Goal: Transaction & Acquisition: Purchase product/service

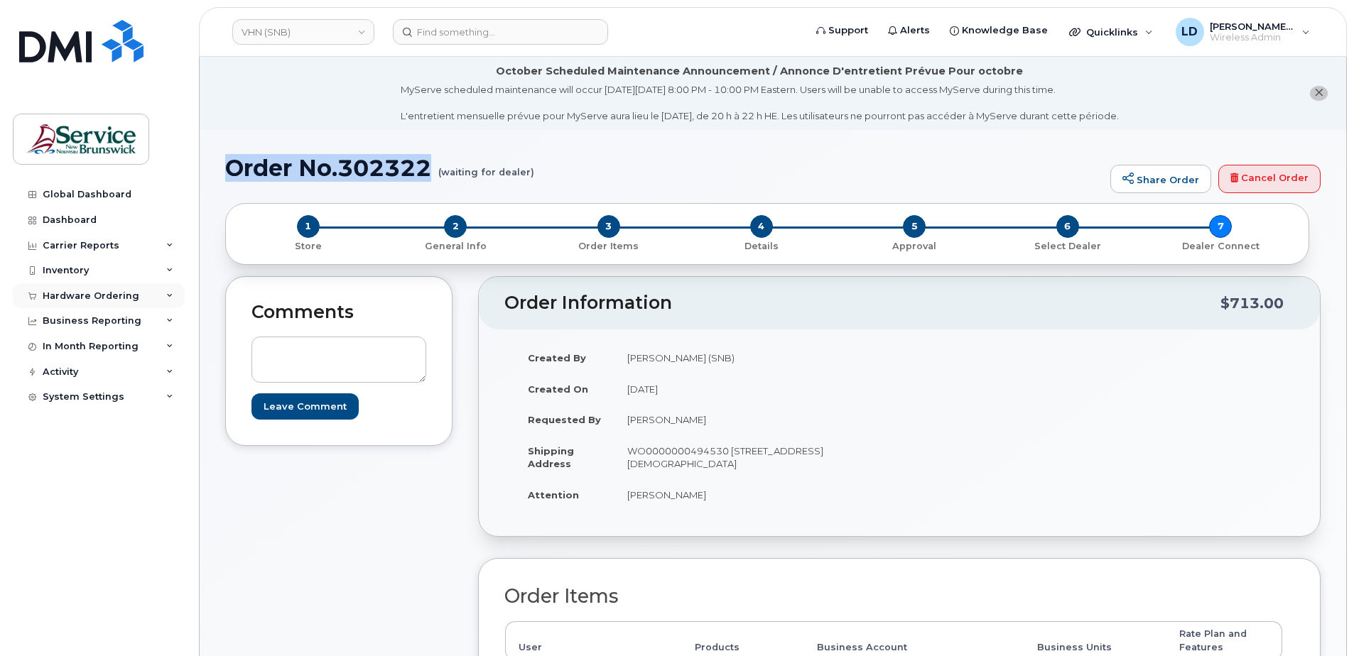
click at [60, 296] on div "Hardware Ordering" at bounding box center [91, 296] width 97 height 11
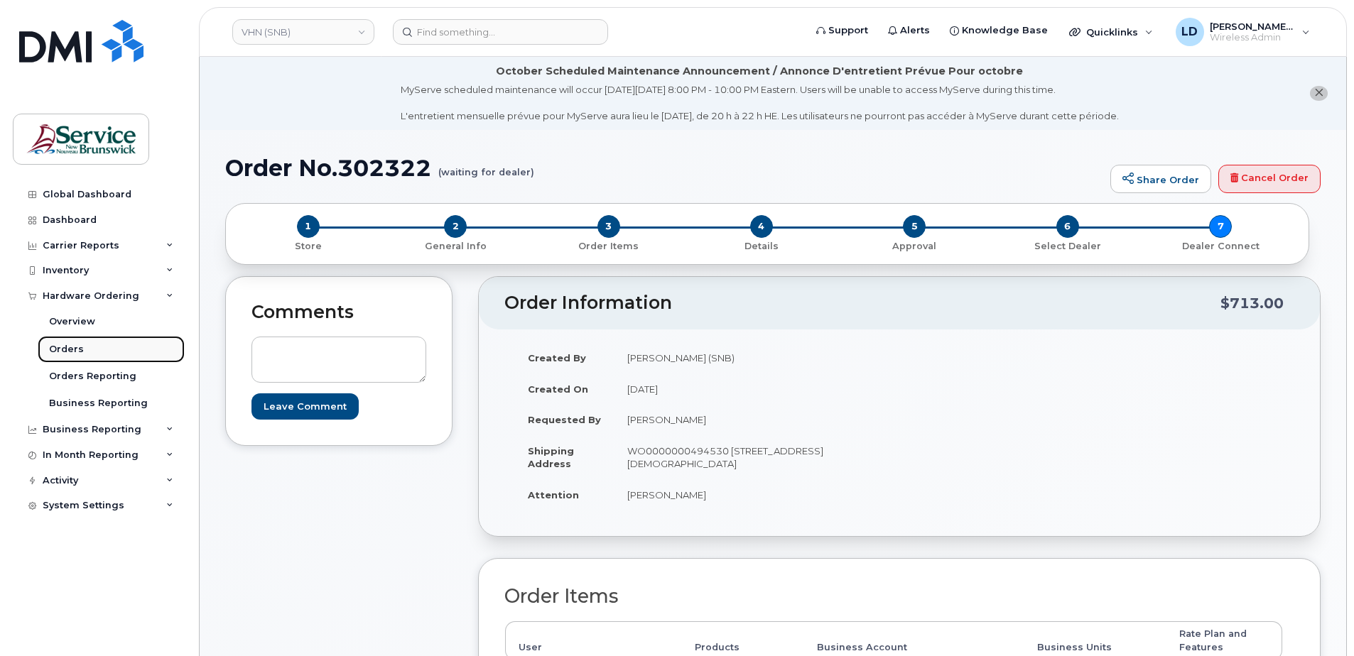
click at [61, 344] on div "Orders" at bounding box center [66, 349] width 35 height 13
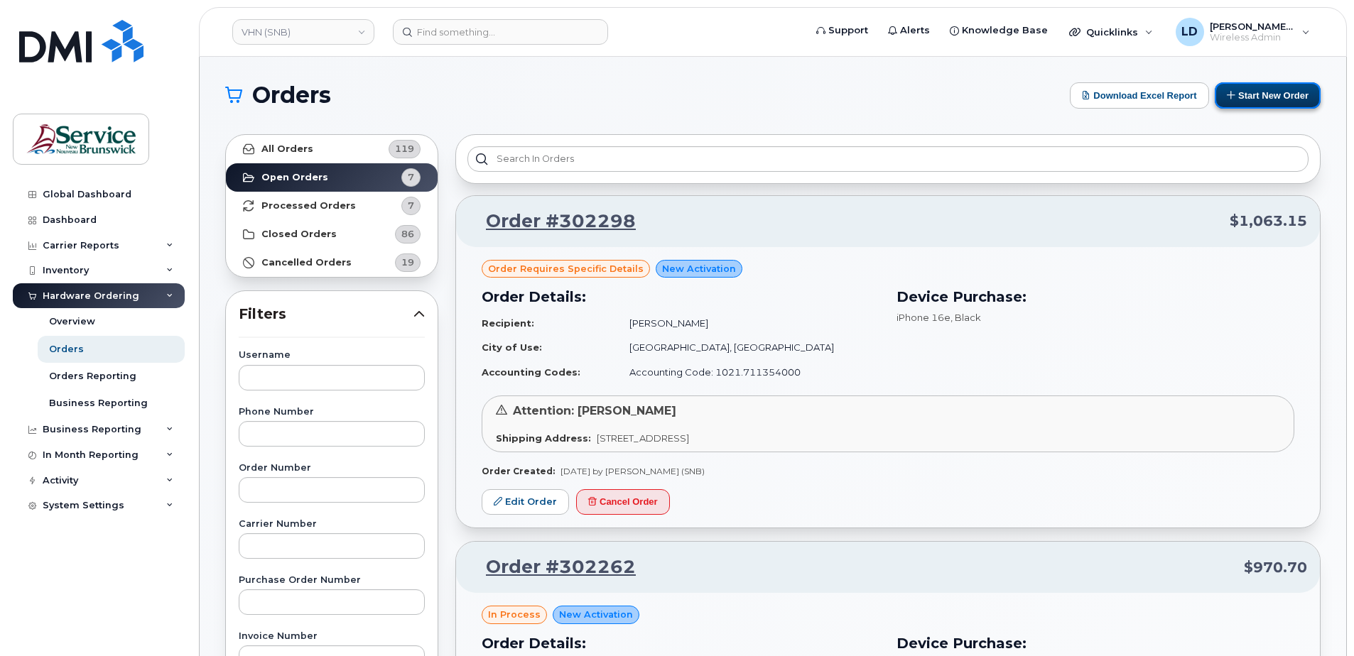
click at [1245, 89] on button "Start New Order" at bounding box center [1268, 95] width 106 height 26
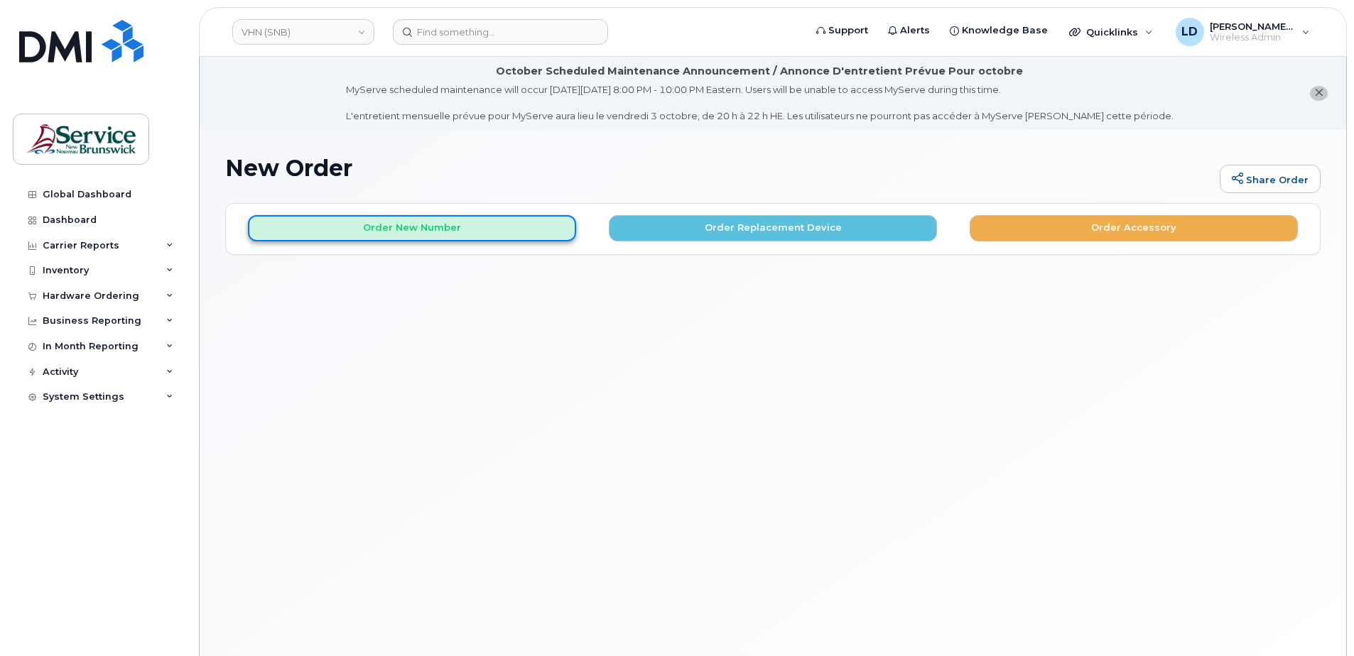
click at [395, 231] on button "Order New Number" at bounding box center [412, 228] width 328 height 26
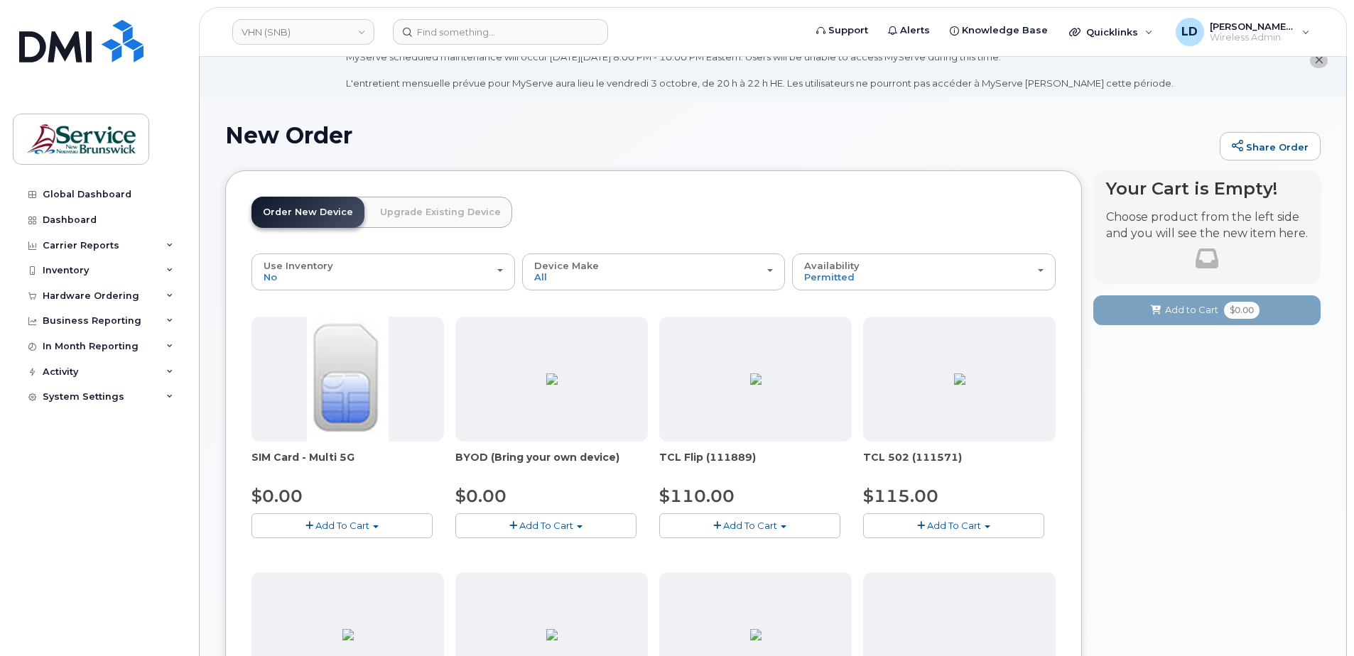
scroll to position [18, 0]
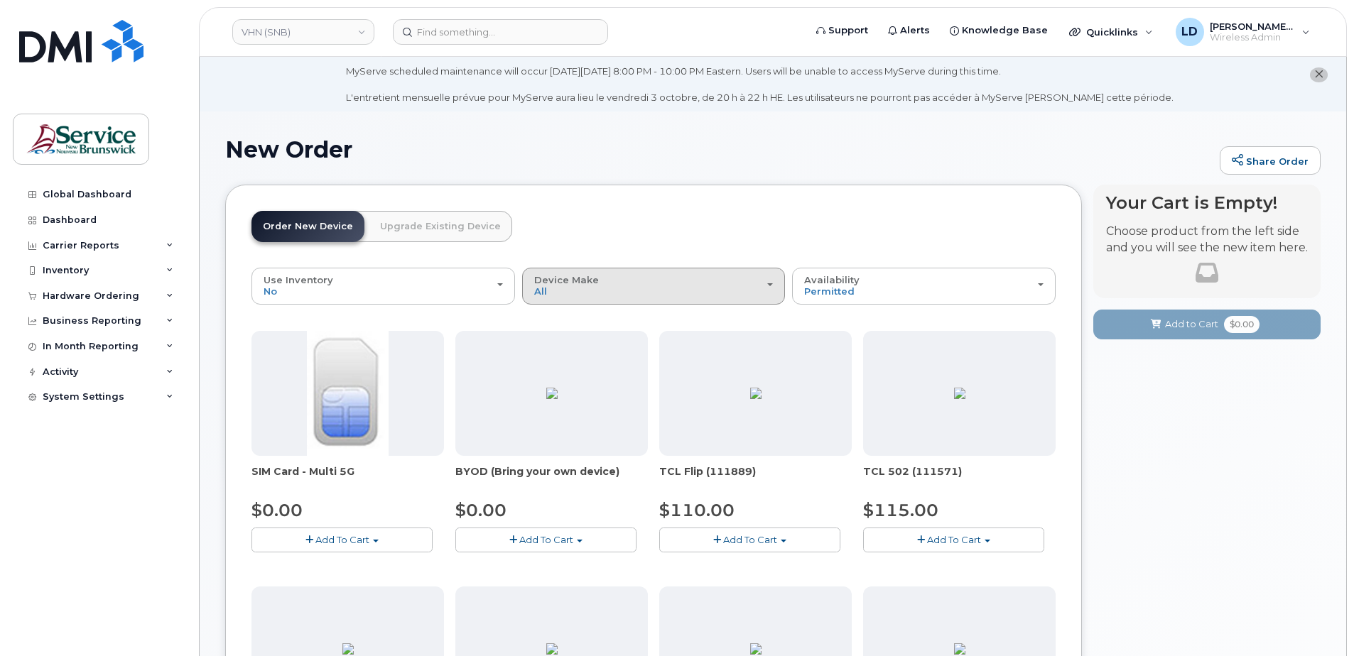
click at [574, 291] on div "Device Make All Aircard Android Cell Phone iPhone Tablet" at bounding box center [653, 286] width 239 height 22
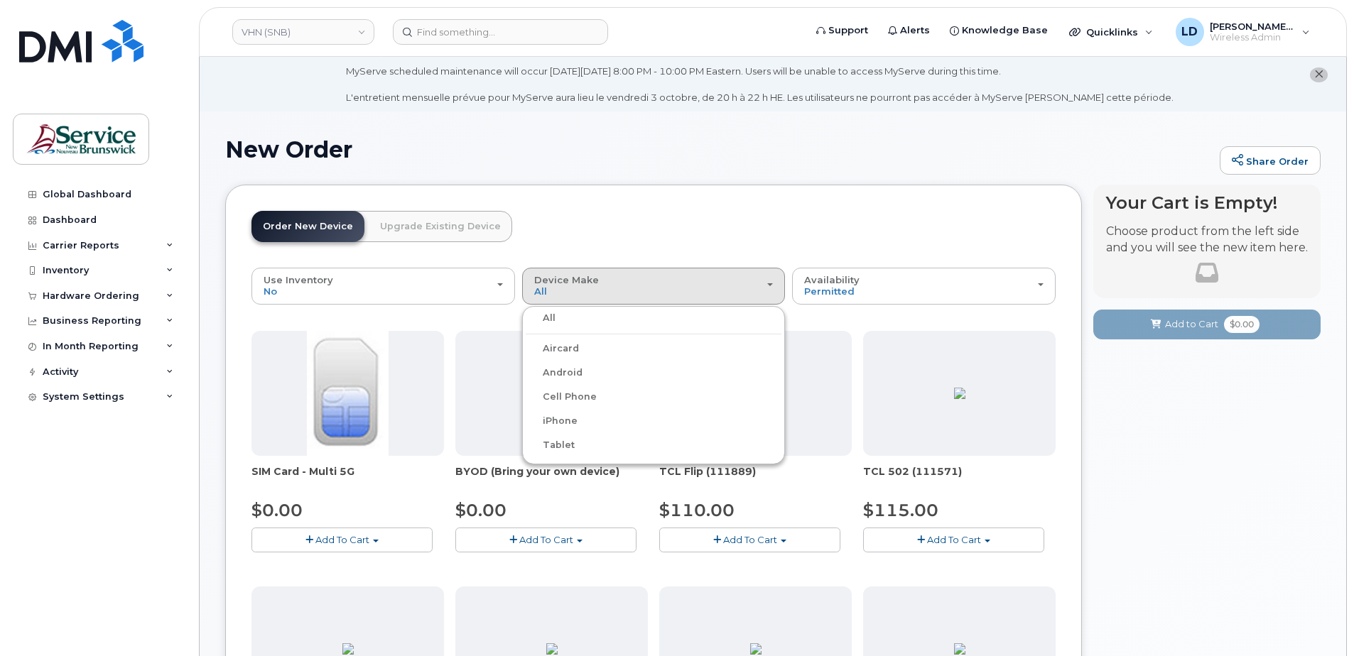
click at [581, 221] on header "Order New Device Upgrade Existing Device Order new device and new line Order ne…" at bounding box center [653, 239] width 804 height 57
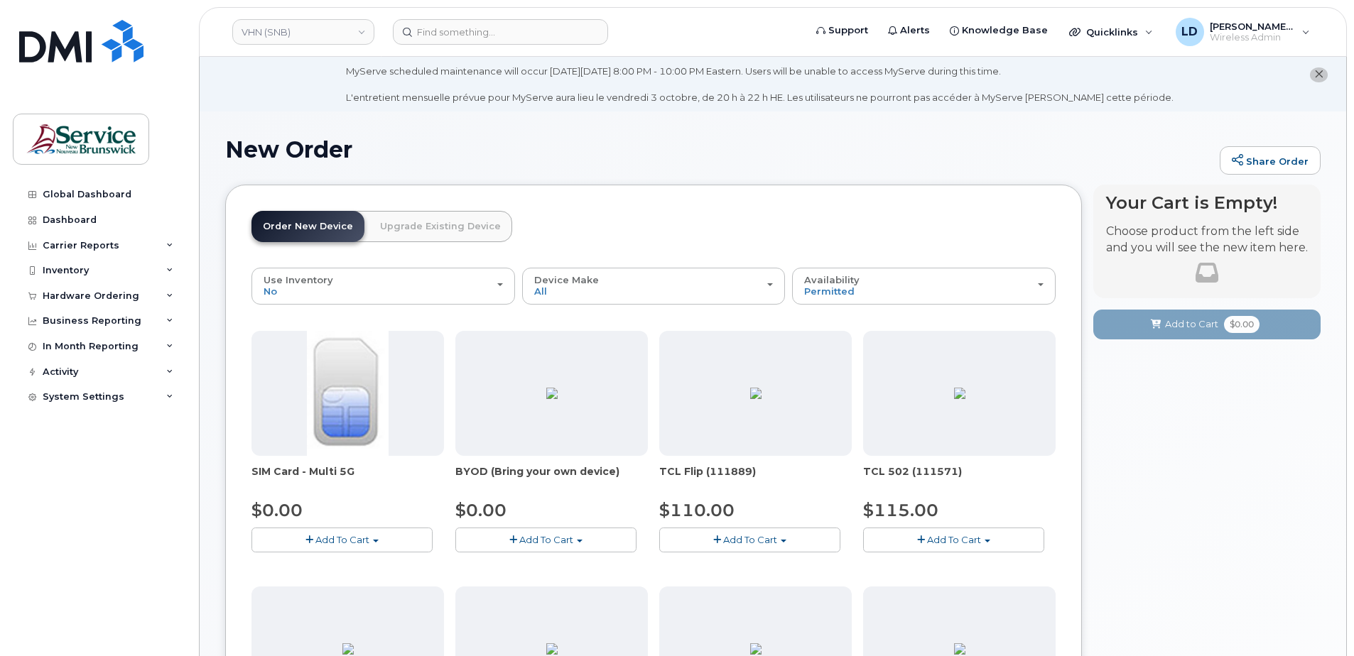
click at [325, 538] on span "Add To Cart" at bounding box center [342, 539] width 54 height 11
click at [329, 565] on link "$0.00 - New Activation" at bounding box center [322, 567] width 135 height 18
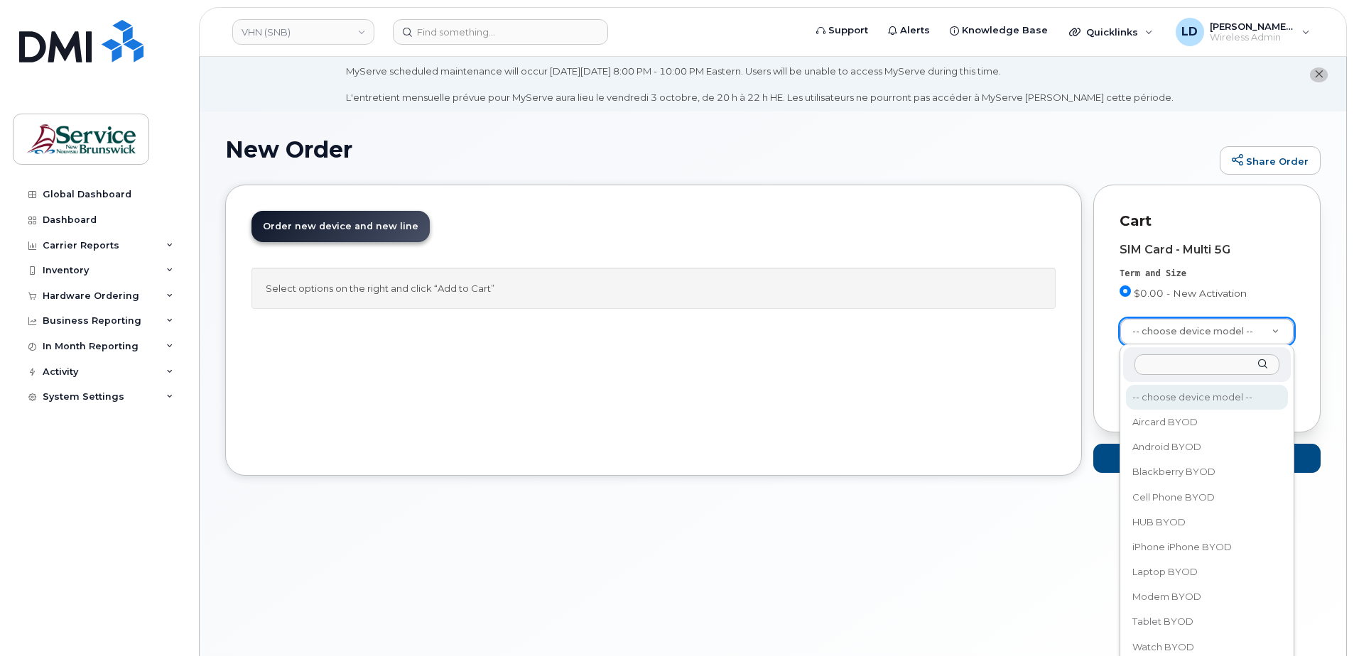
click at [1165, 360] on input "text" at bounding box center [1206, 364] width 145 height 21
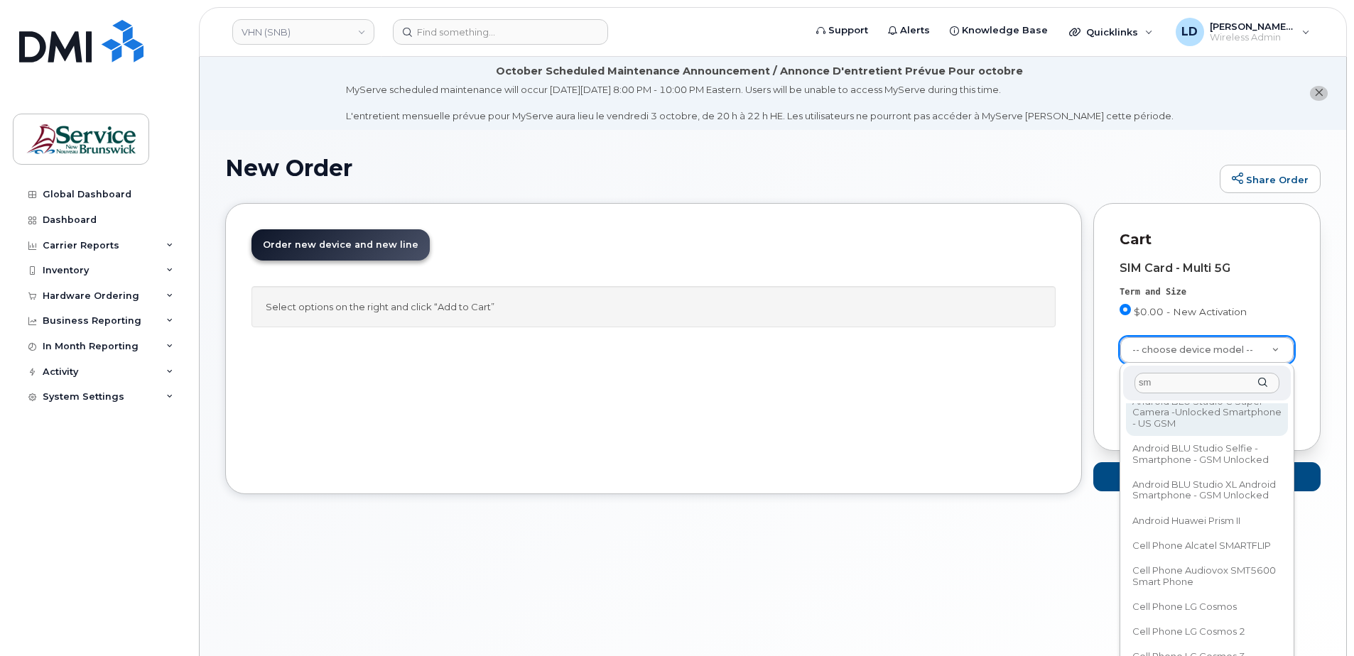
scroll to position [142, 0]
type input "sm"
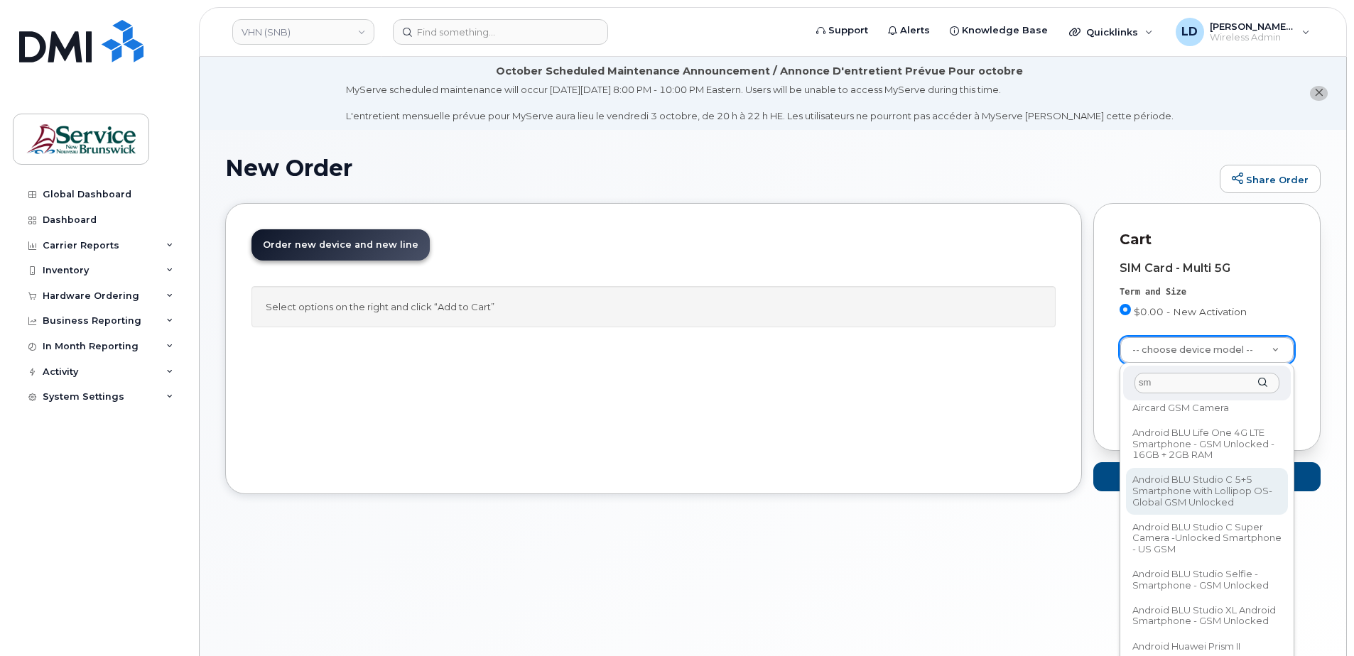
scroll to position [0, 0]
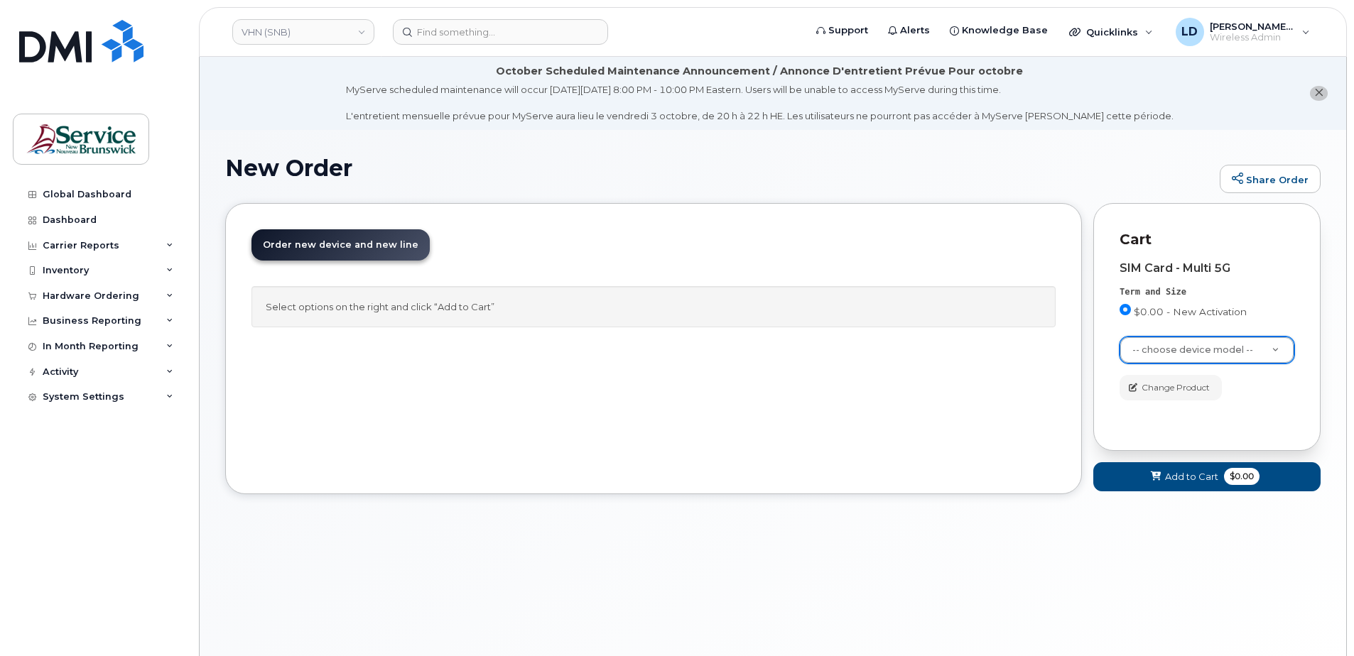
drag, startPoint x: 1069, startPoint y: 163, endPoint x: 1063, endPoint y: 175, distance: 12.7
